Goal: Task Accomplishment & Management: Manage account settings

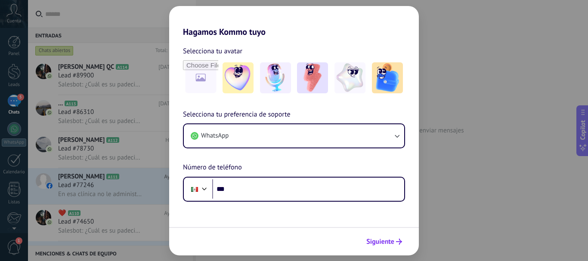
click at [393, 240] on span "Siguiente" at bounding box center [380, 242] width 28 height 6
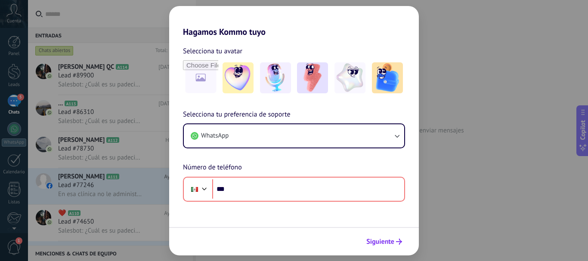
click at [393, 245] on span "Siguiente" at bounding box center [380, 242] width 28 height 6
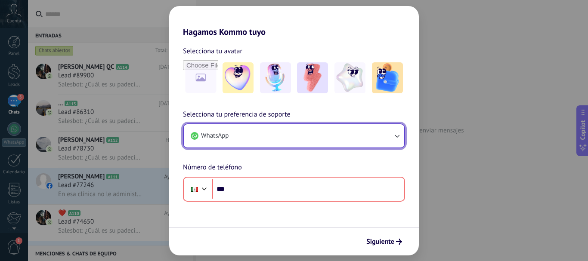
click at [265, 135] on button "WhatsApp" at bounding box center [294, 135] width 220 height 23
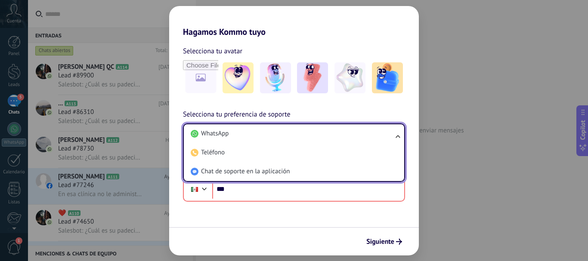
click at [482, 23] on div "Hagamos Kommo tuyo Selecciona tu avatar Selecciona tu preferencia de soporte Wh…" at bounding box center [294, 130] width 588 height 261
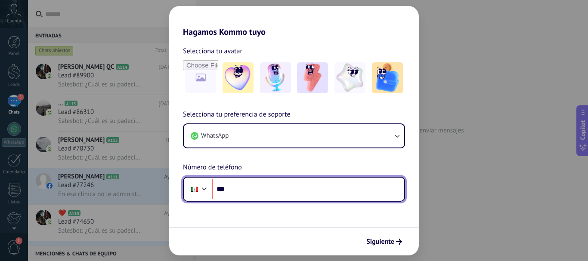
click at [239, 191] on input "***" at bounding box center [308, 190] width 192 height 20
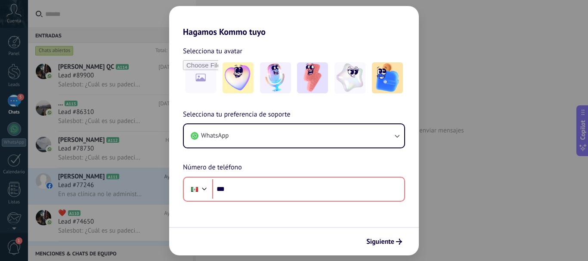
click at [114, 16] on div "Hagamos Kommo tuyo Selecciona tu avatar Selecciona tu preferencia de soporte Wh…" at bounding box center [294, 130] width 588 height 261
click at [390, 244] on span "Siguiente" at bounding box center [380, 242] width 28 height 6
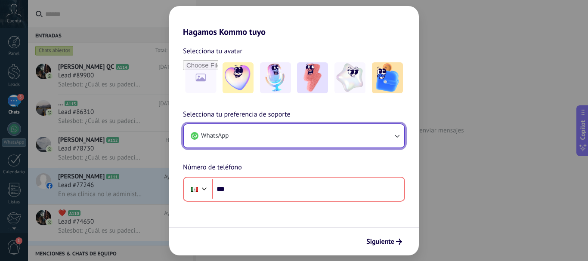
click at [267, 138] on button "WhatsApp" at bounding box center [294, 135] width 220 height 23
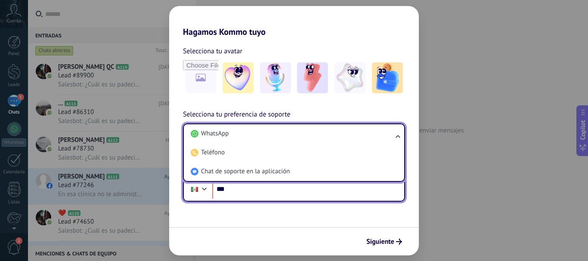
click at [367, 195] on input "***" at bounding box center [308, 190] width 192 height 20
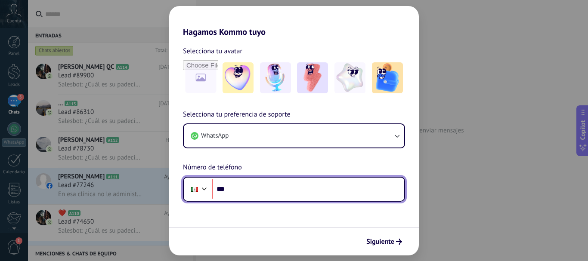
click at [267, 193] on input "***" at bounding box center [308, 190] width 192 height 20
type input "**********"
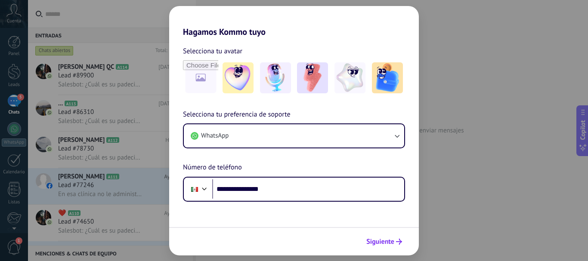
click at [375, 239] on span "Siguiente" at bounding box center [380, 242] width 28 height 6
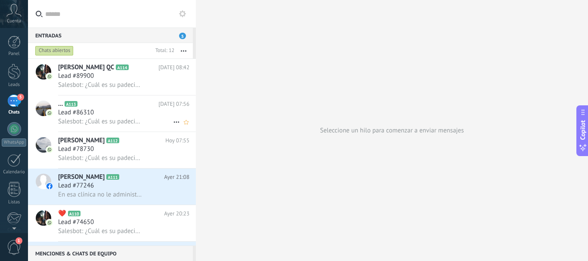
scroll to position [87, 0]
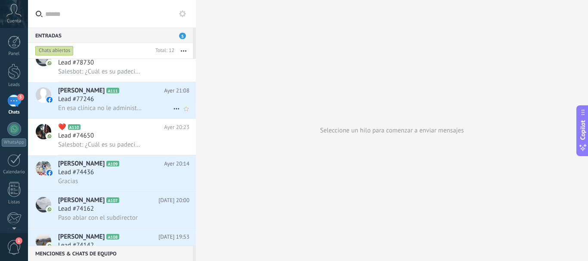
click at [105, 106] on span "En esa clínica no le administraron a tiempo la inyección a mi esposa para que n…" at bounding box center [100, 108] width 84 height 8
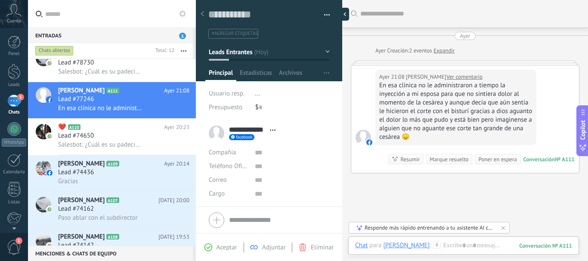
click at [340, 12] on div at bounding box center [342, 14] width 13 height 13
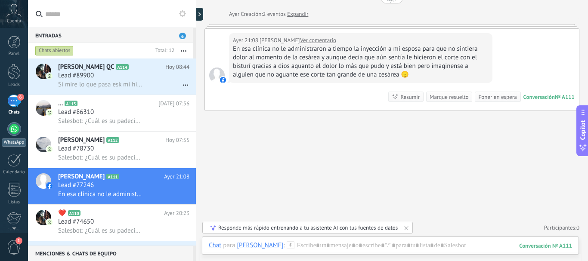
click at [18, 131] on div at bounding box center [14, 129] width 14 height 14
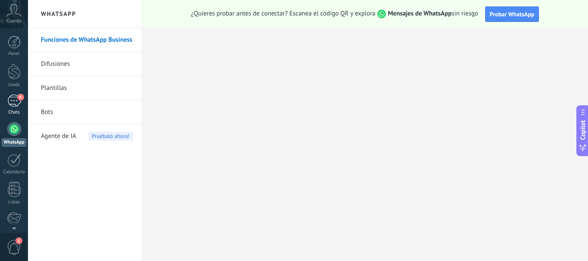
click at [15, 102] on div "6" at bounding box center [14, 101] width 14 height 12
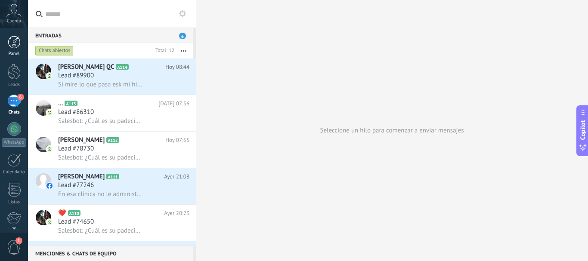
click at [20, 50] on link "Panel" at bounding box center [14, 46] width 28 height 21
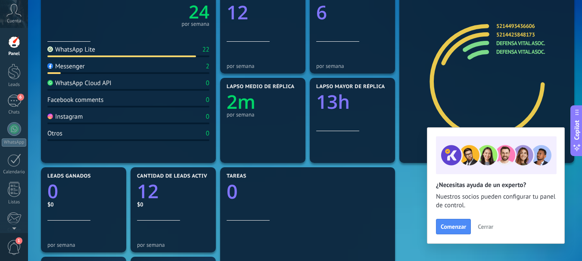
scroll to position [129, 0]
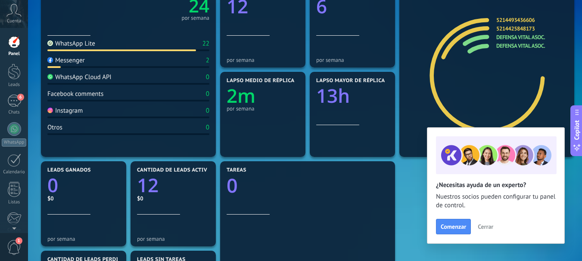
click at [482, 226] on span "Cerrar" at bounding box center [484, 227] width 15 height 6
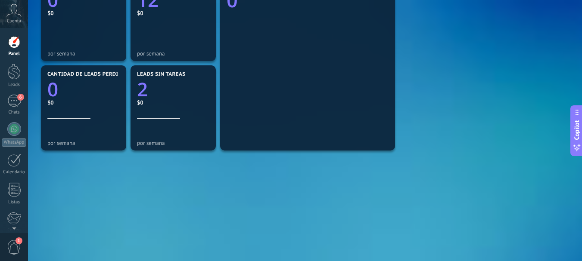
scroll to position [322, 0]
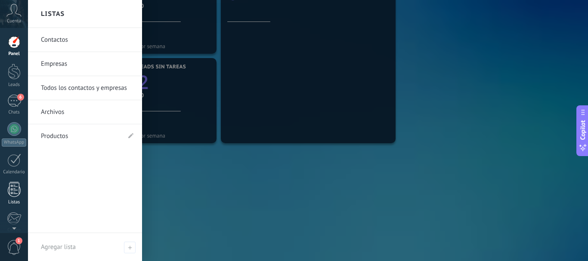
click at [14, 192] on div at bounding box center [14, 189] width 13 height 15
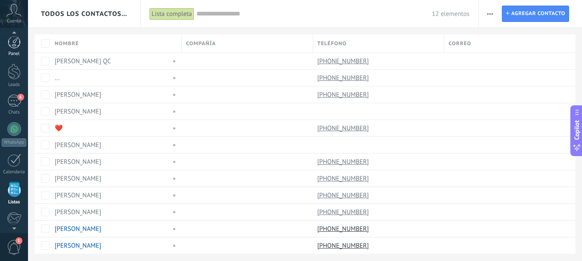
click at [20, 47] on div at bounding box center [14, 42] width 13 height 13
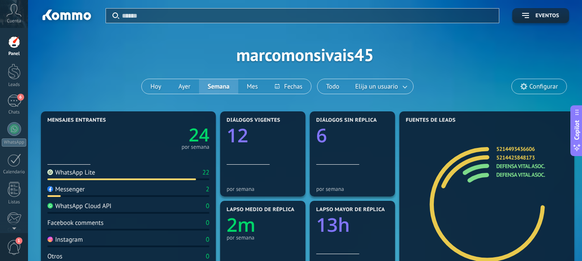
click at [14, 18] on div "Cuenta" at bounding box center [14, 14] width 28 height 28
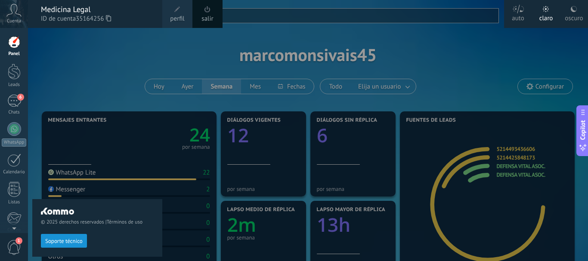
click at [332, 56] on div at bounding box center [322, 130] width 588 height 261
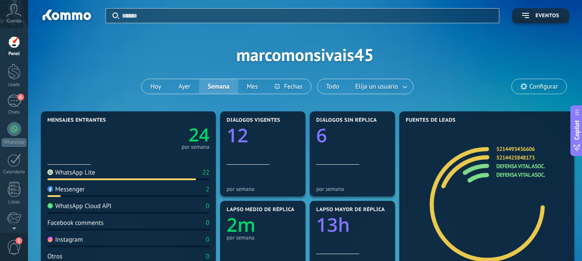
click at [19, 13] on icon at bounding box center [13, 10] width 15 height 13
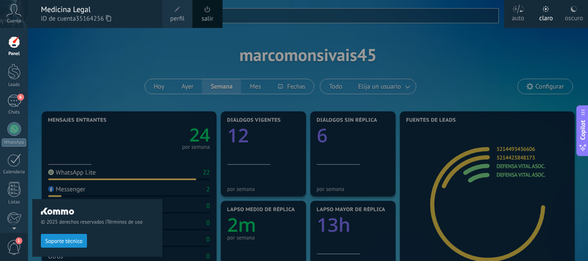
click at [174, 13] on span at bounding box center [177, 9] width 9 height 9
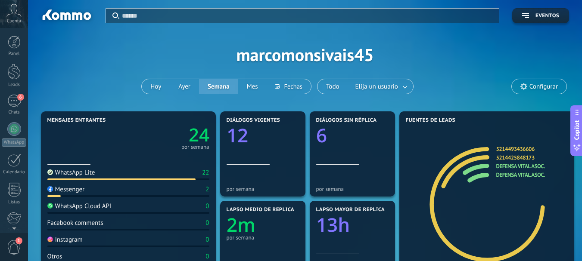
scroll to position [97, 0]
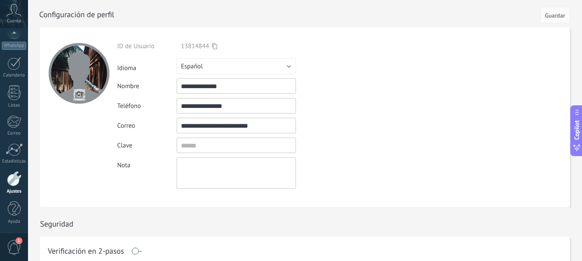
drag, startPoint x: 245, startPoint y: 86, endPoint x: 153, endPoint y: 69, distance: 93.3
click at [153, 69] on div "**********" at bounding box center [256, 115] width 278 height 147
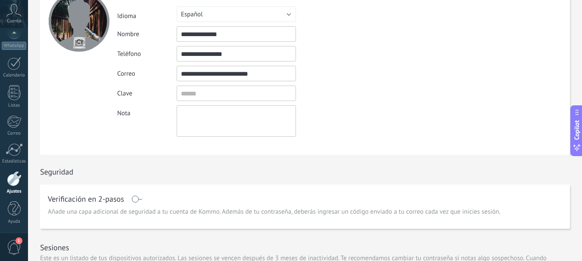
scroll to position [0, 0]
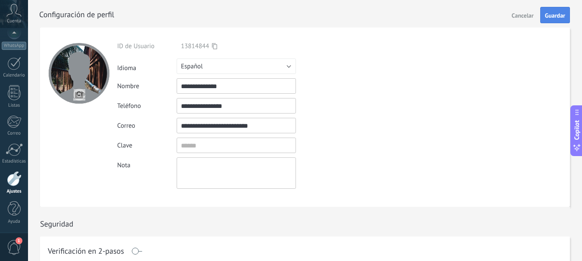
type input "**********"
click at [553, 15] on span "Guardar" at bounding box center [555, 15] width 20 height 6
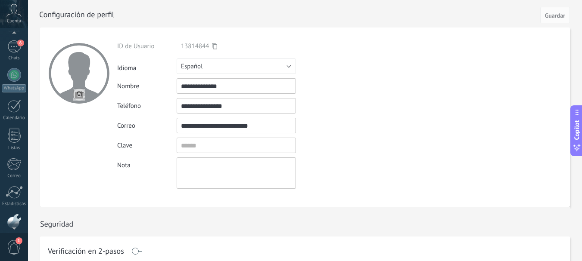
scroll to position [36, 0]
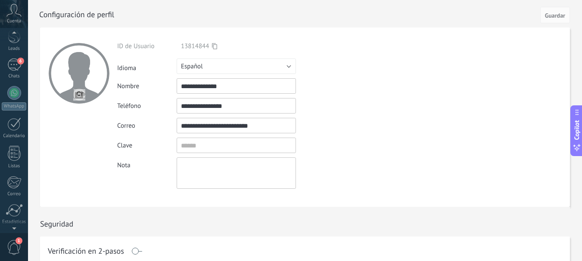
click at [16, 16] on icon at bounding box center [13, 10] width 15 height 13
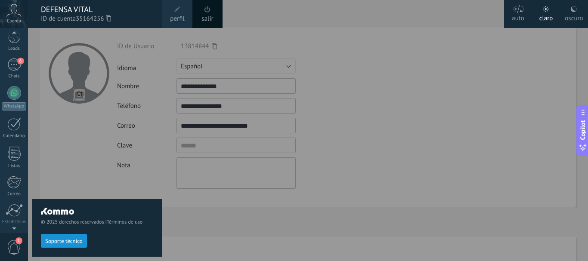
click at [15, 11] on icon at bounding box center [13, 10] width 15 height 13
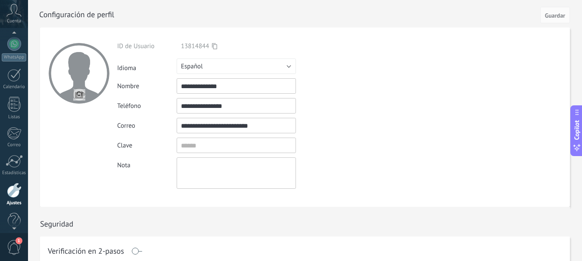
click at [14, 33] on div at bounding box center [14, 34] width 28 height 13
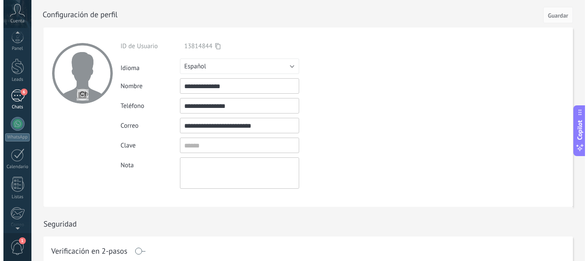
scroll to position [0, 0]
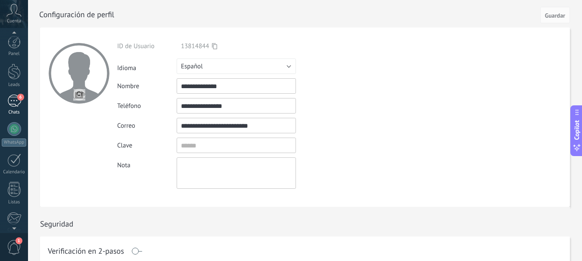
click at [11, 105] on div "6" at bounding box center [14, 101] width 14 height 12
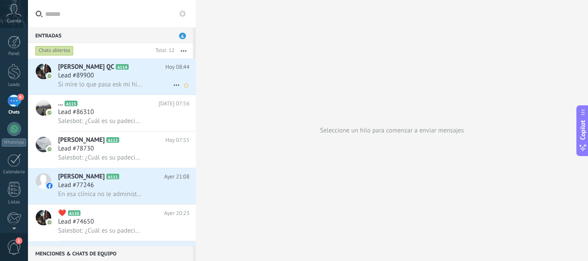
click at [115, 72] on div "Lead #89900" at bounding box center [123, 75] width 131 height 9
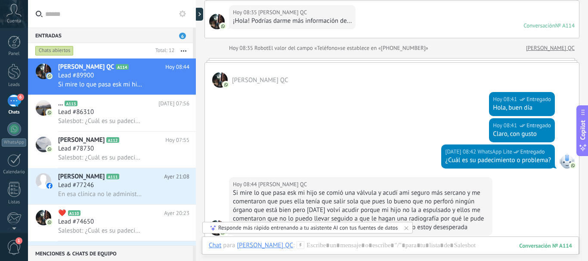
scroll to position [217, 0]
